Goal: Go to known website: Access a specific website the user already knows

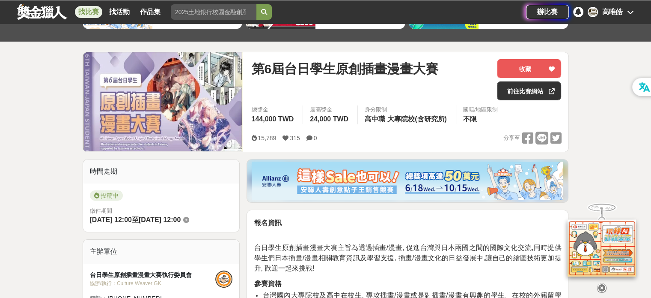
scroll to position [128, 0]
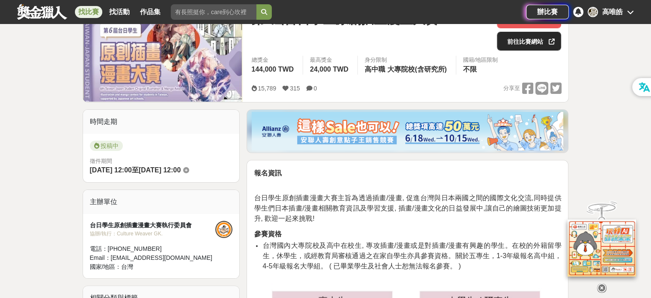
click at [516, 39] on link "前往比賽網站" at bounding box center [529, 41] width 64 height 19
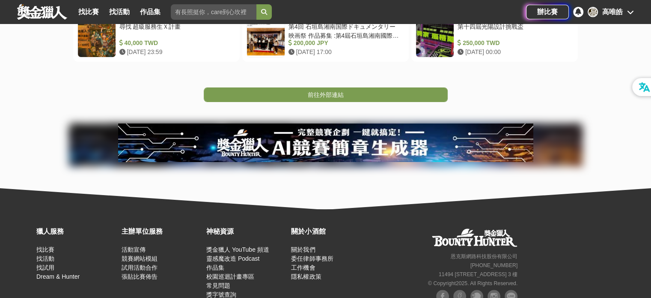
scroll to position [236, 0]
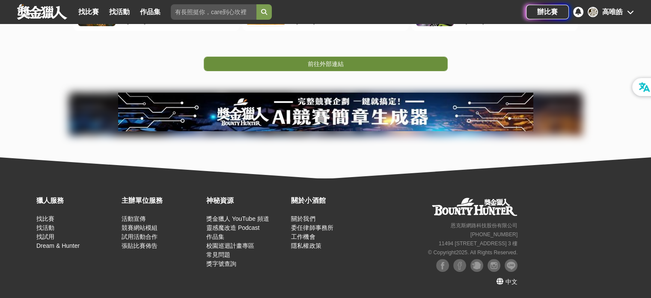
click at [343, 67] on span "前往外部連結" at bounding box center [326, 63] width 36 height 7
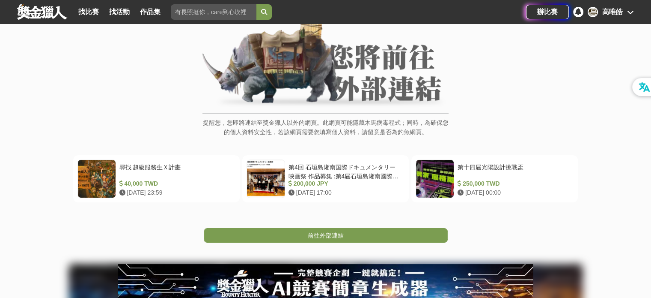
scroll to position [0, 0]
